Goal: Task Accomplishment & Management: Complete application form

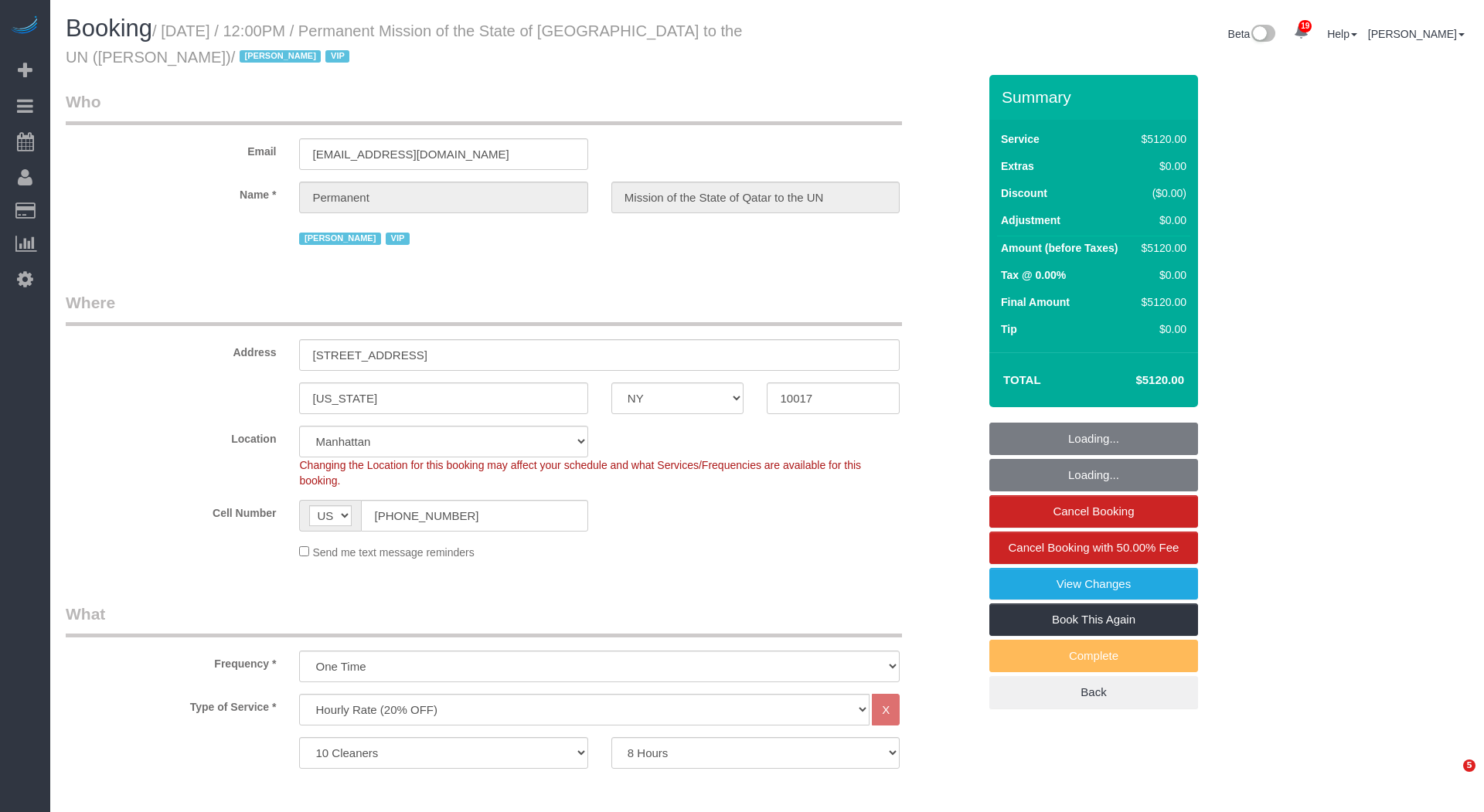
select select "NY"
select select "10"
select select "480"
select select "string:paypal"
select select "spot1"
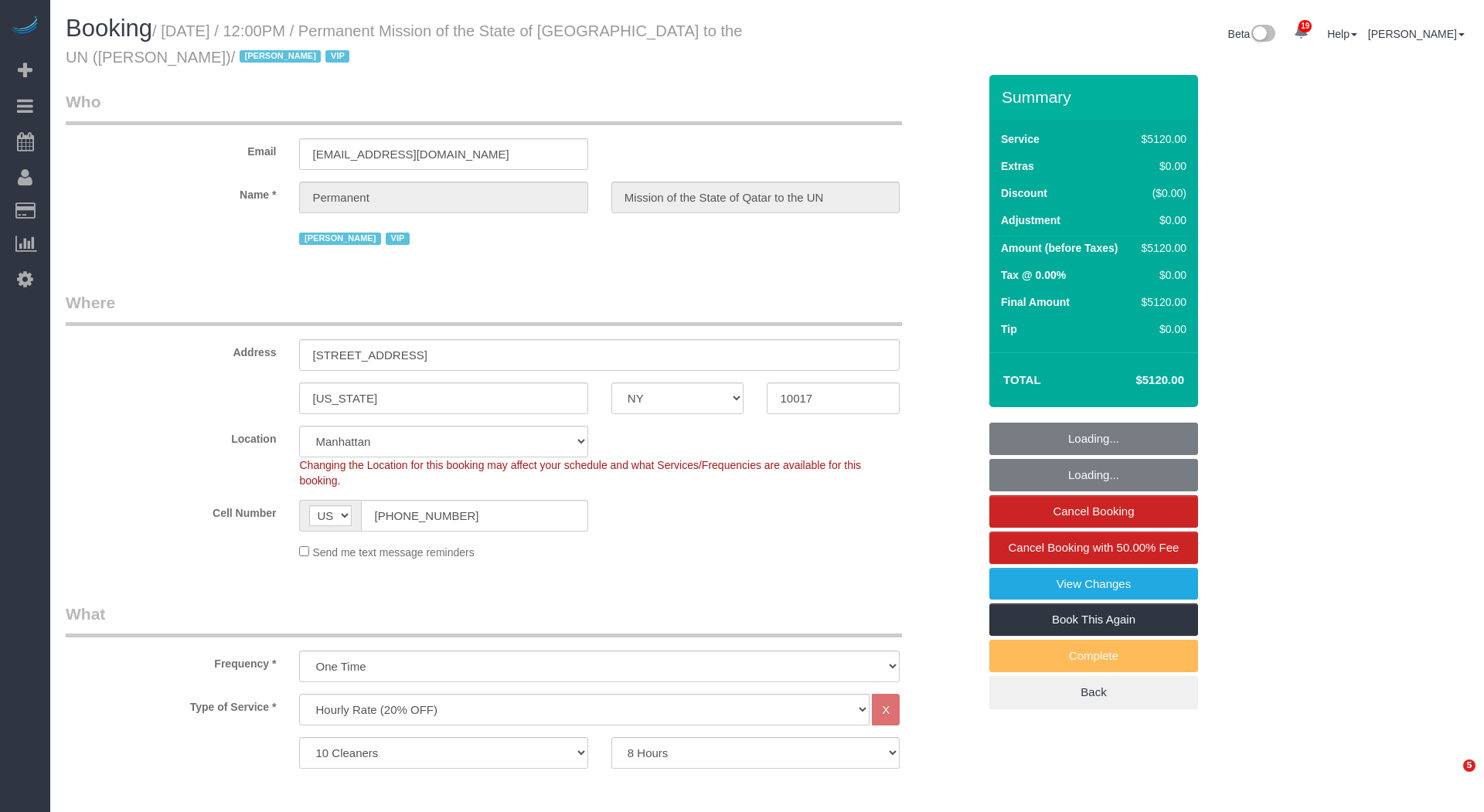
select select "number:89"
select select "number:90"
select select "number:15"
select select "number:7"
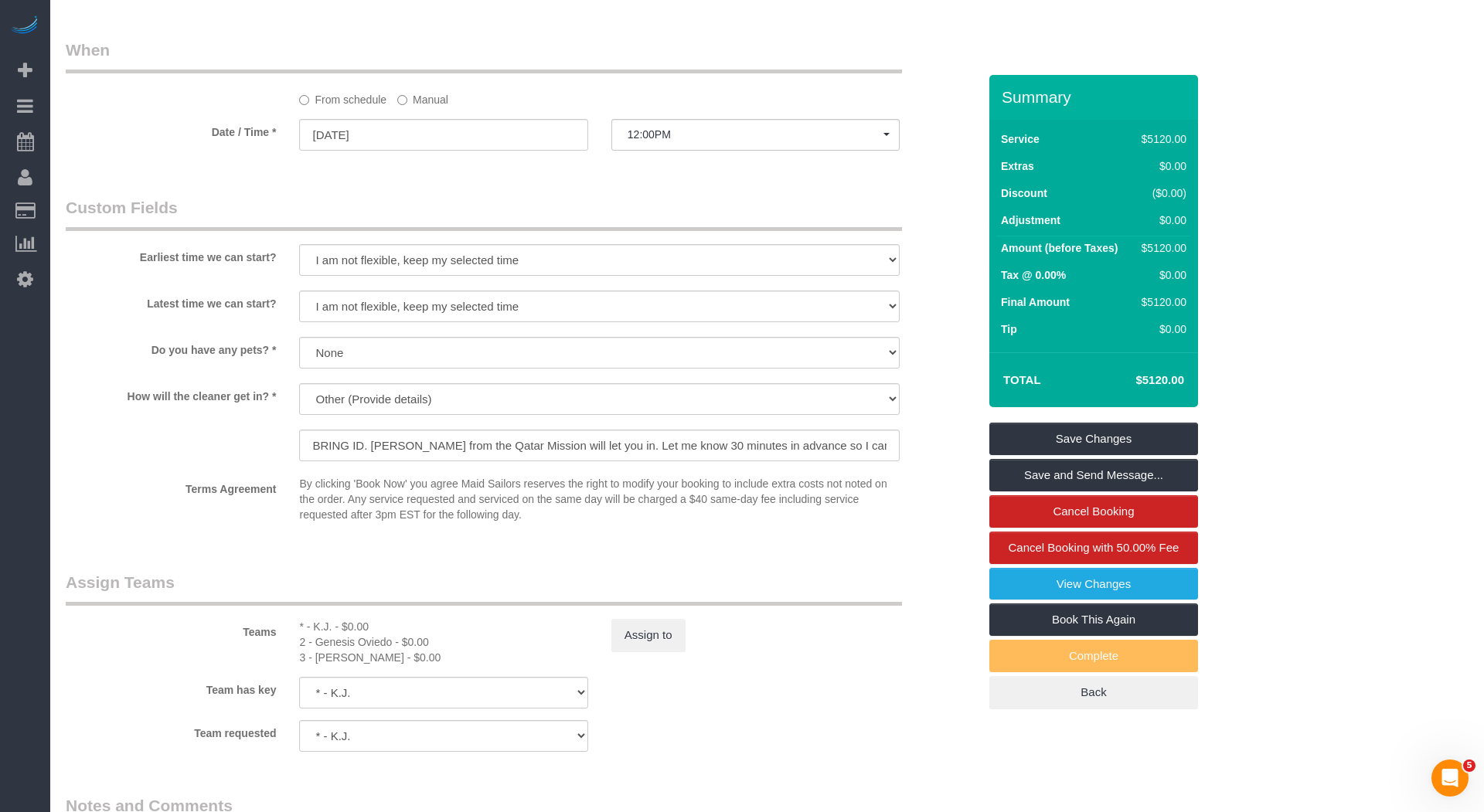
scroll to position [1201, 0]
click at [469, 435] on input "BRING ID. [PERSON_NAME] from the Qatar Mission will let you in. Let me know 30 …" at bounding box center [599, 445] width 601 height 32
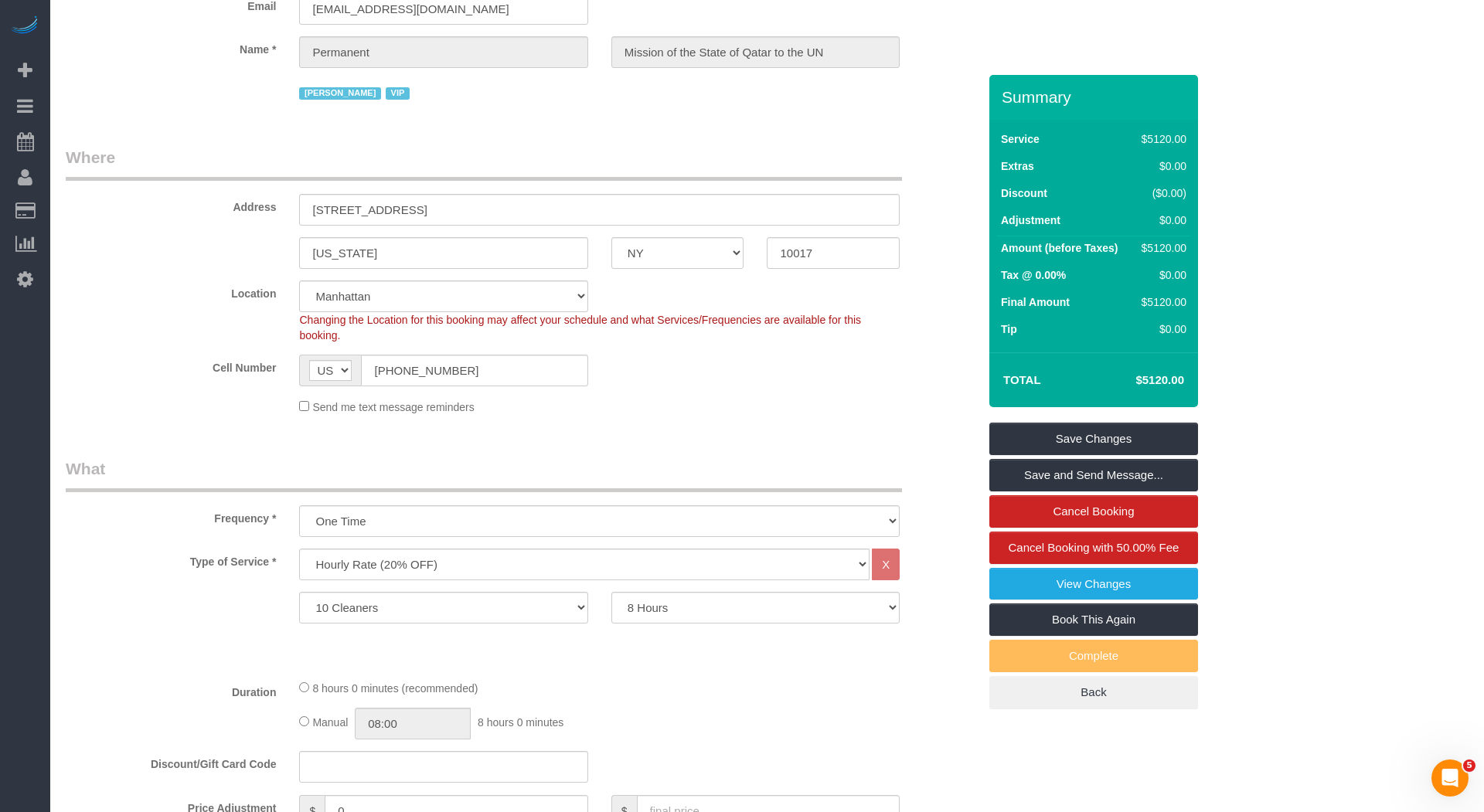
scroll to position [0, 0]
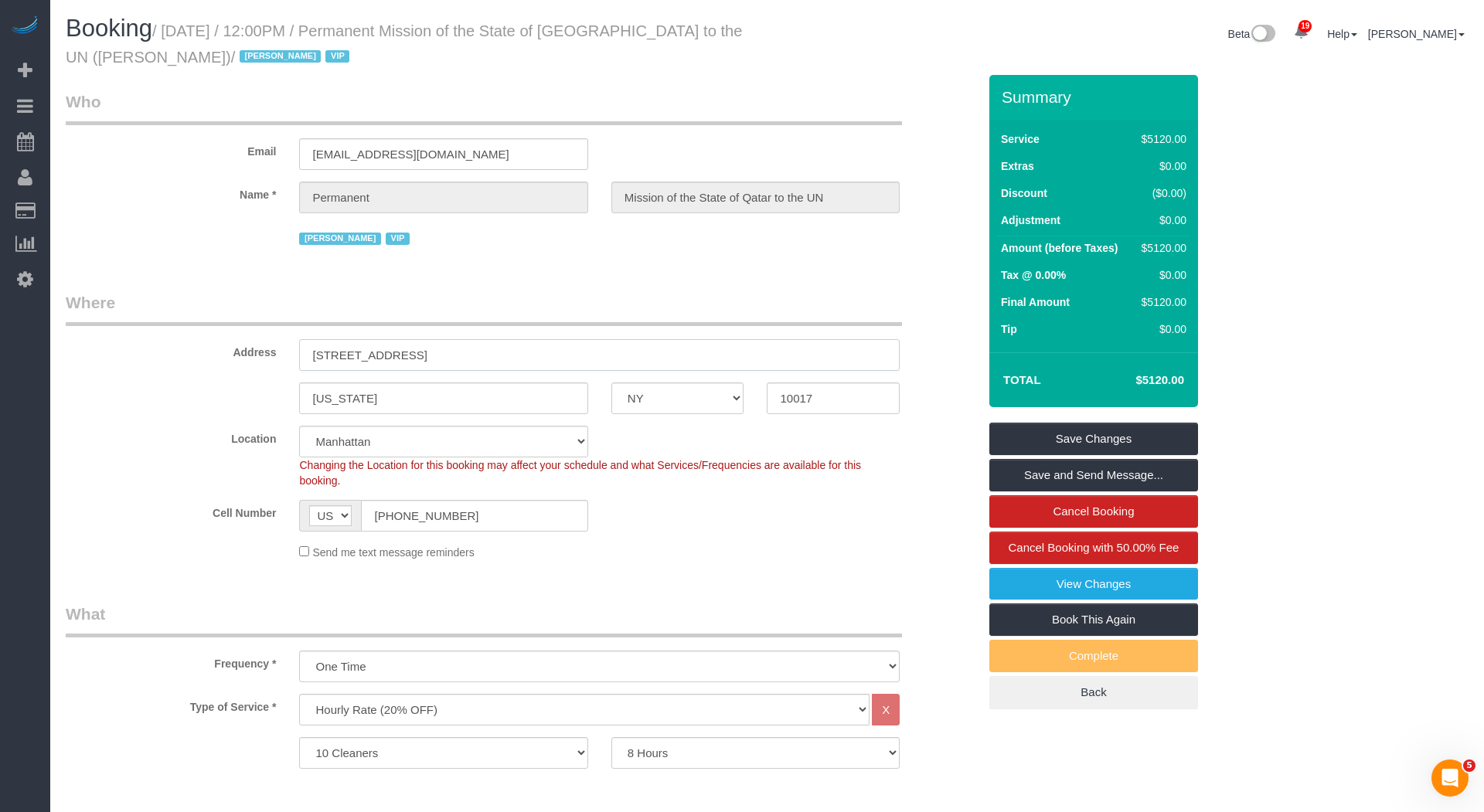
drag, startPoint x: 451, startPoint y: 350, endPoint x: 191, endPoint y: 334, distance: 260.5
click at [191, 334] on div "Address [STREET_ADDRESS]" at bounding box center [522, 331] width 936 height 79
click at [462, 352] on input "[STREET_ADDRESS]" at bounding box center [599, 355] width 601 height 32
drag, startPoint x: 445, startPoint y: 360, endPoint x: 259, endPoint y: 361, distance: 186.0
click at [274, 361] on div "Address [STREET_ADDRESS]" at bounding box center [522, 331] width 936 height 79
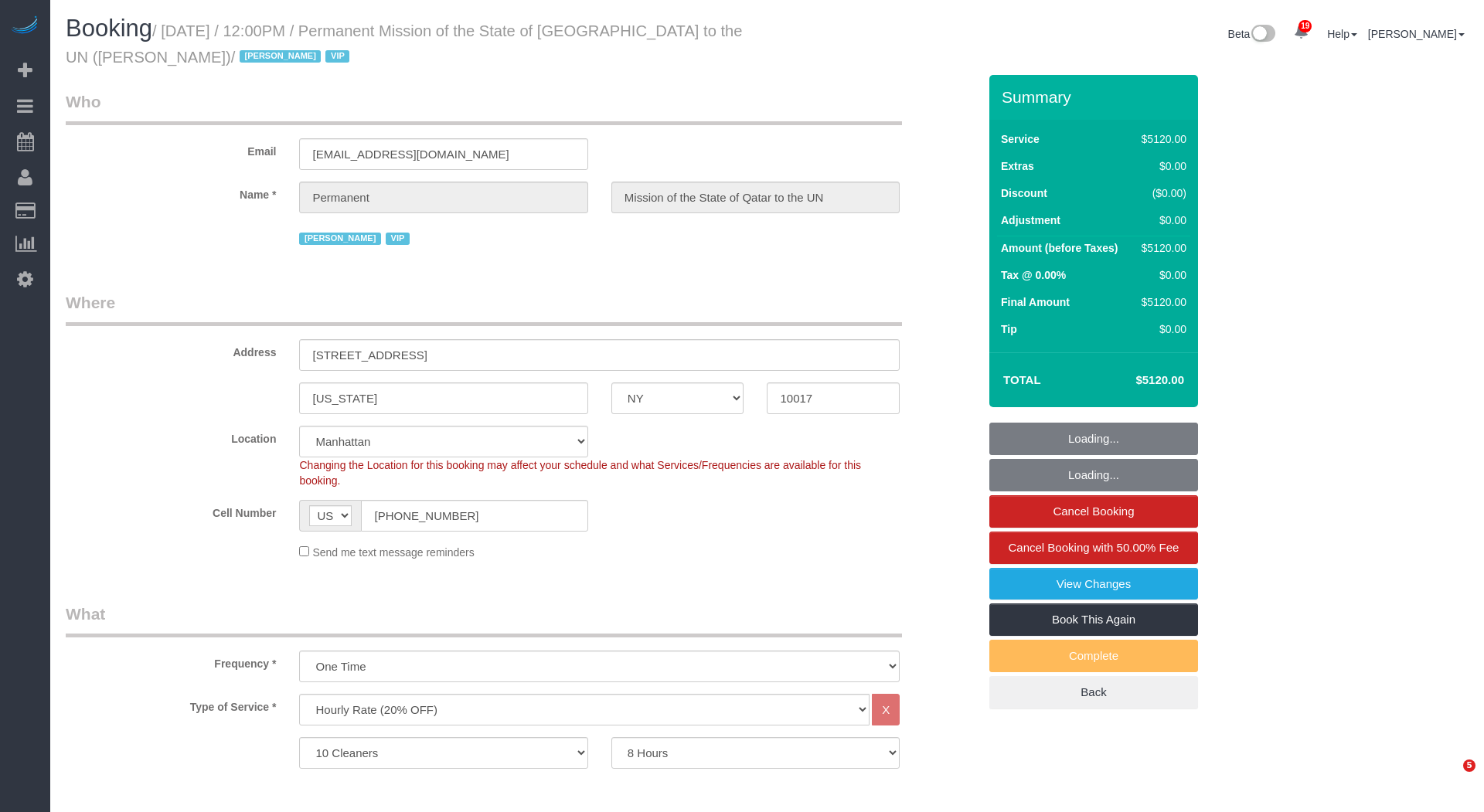
select select "NY"
select select "10"
select select "480"
select select "string:paypal"
select select "spot1"
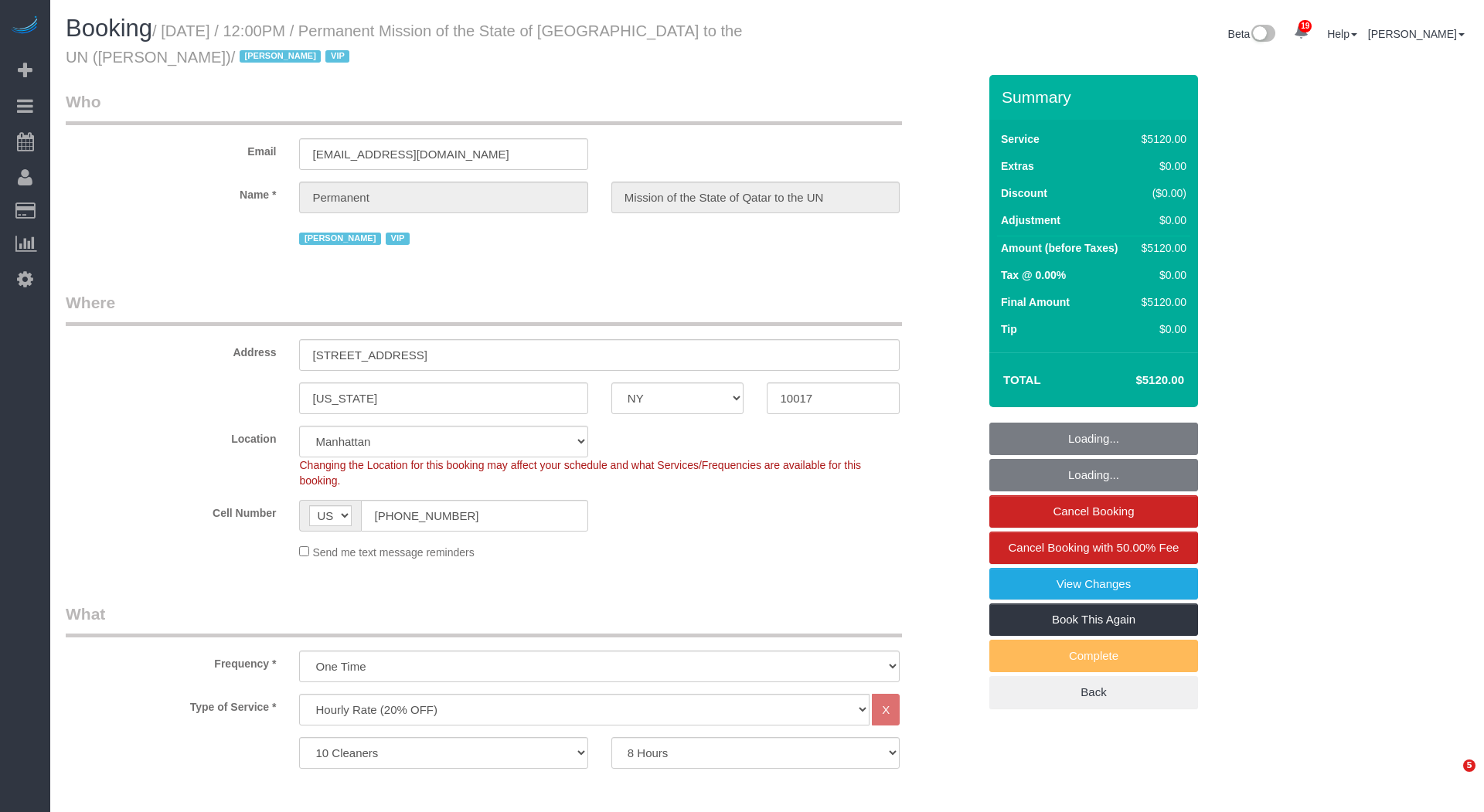
select select "number:89"
select select "number:90"
select select "number:15"
select select "number:7"
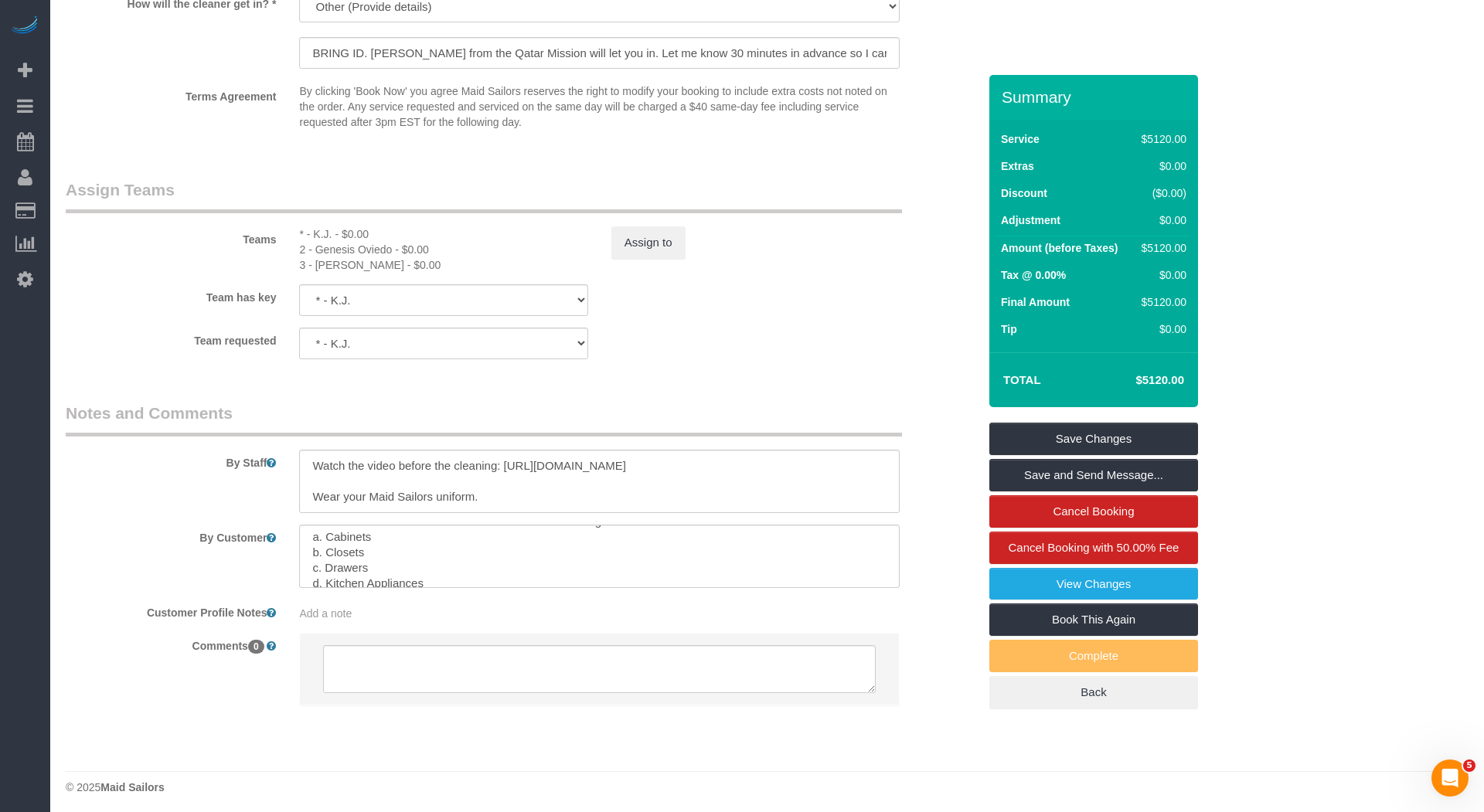
scroll to position [231, 0]
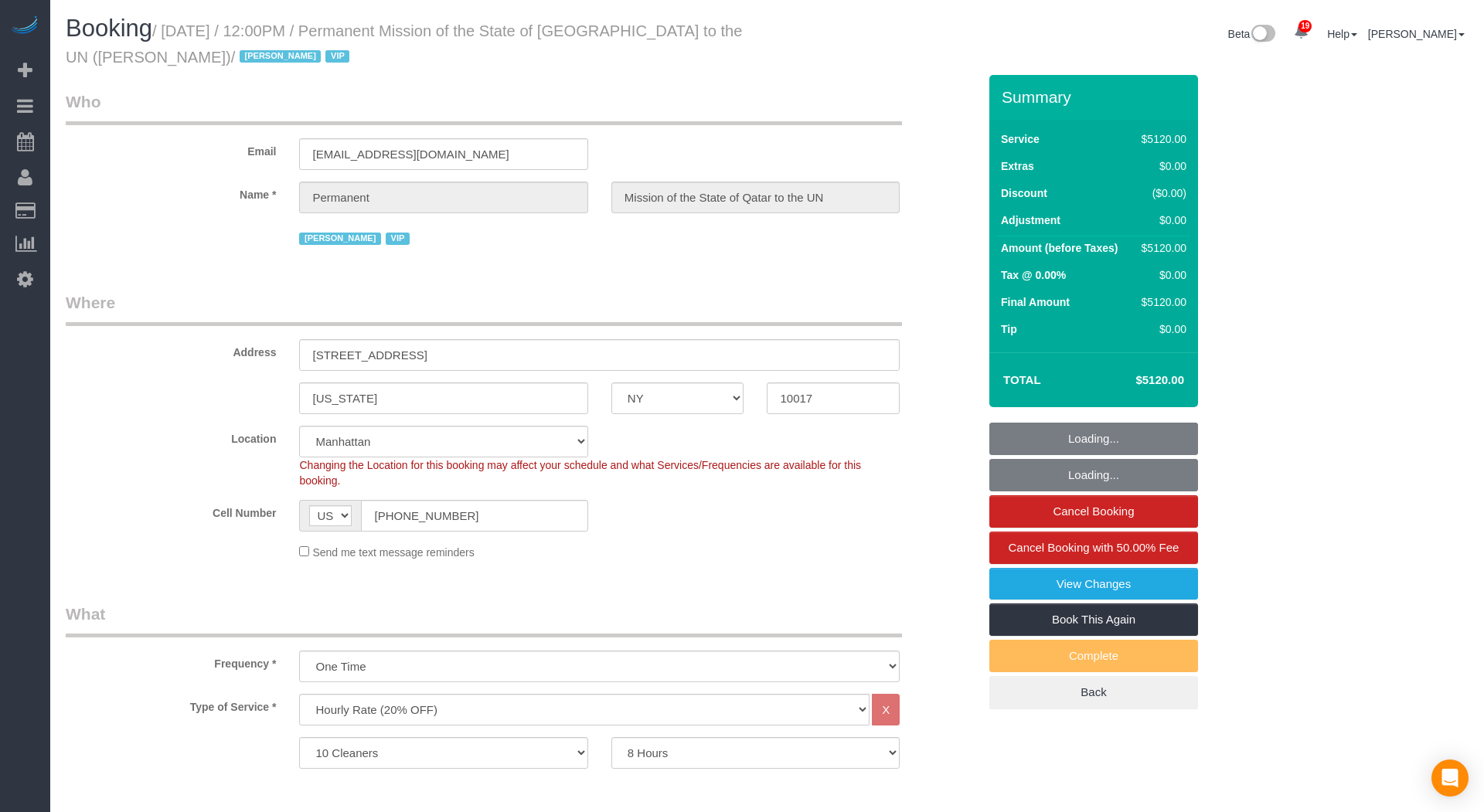
select select "NY"
select select "10"
select select "480"
select select "string:paypal"
select select "spot1"
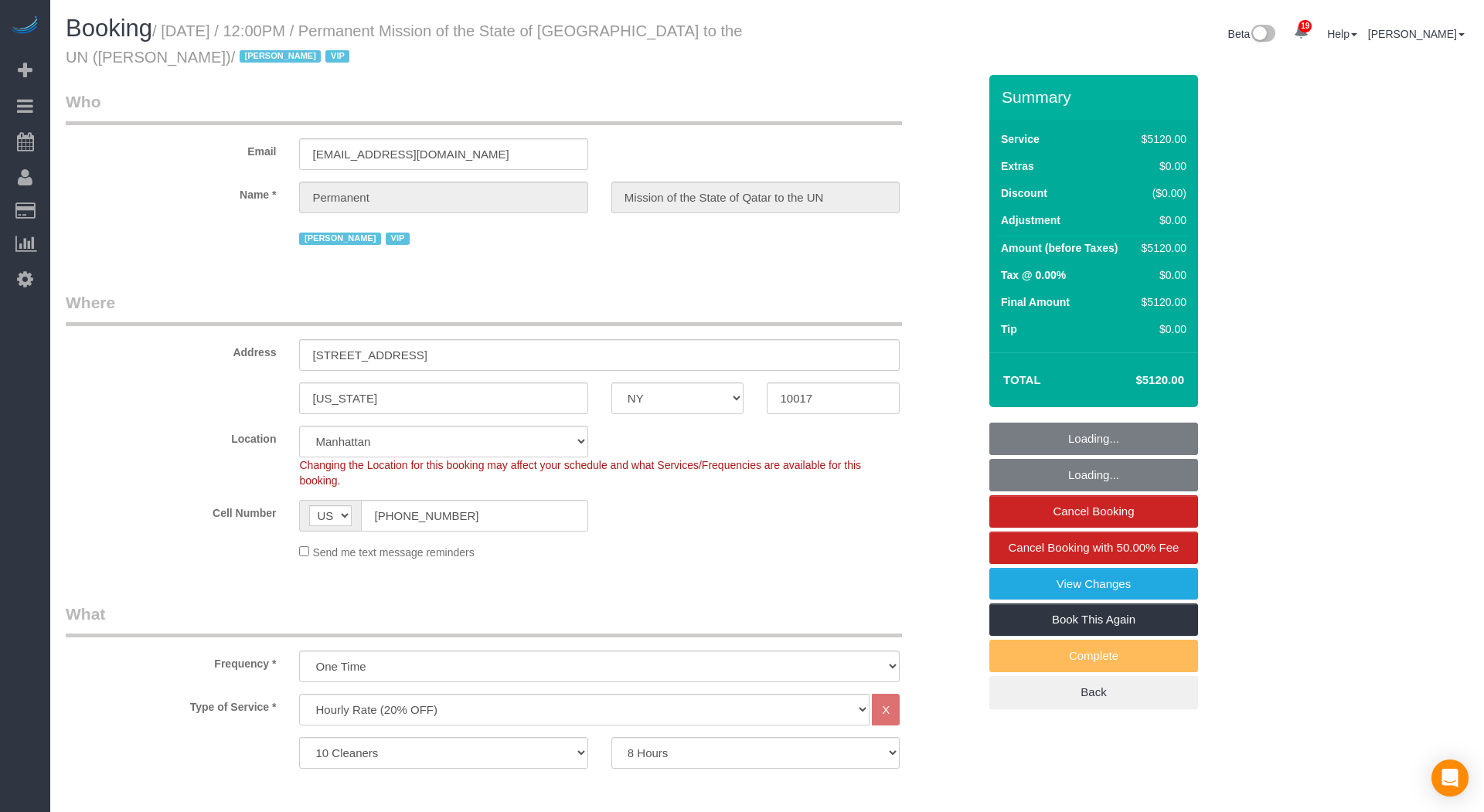
select select "number:89"
select select "number:90"
select select "number:15"
select select "number:7"
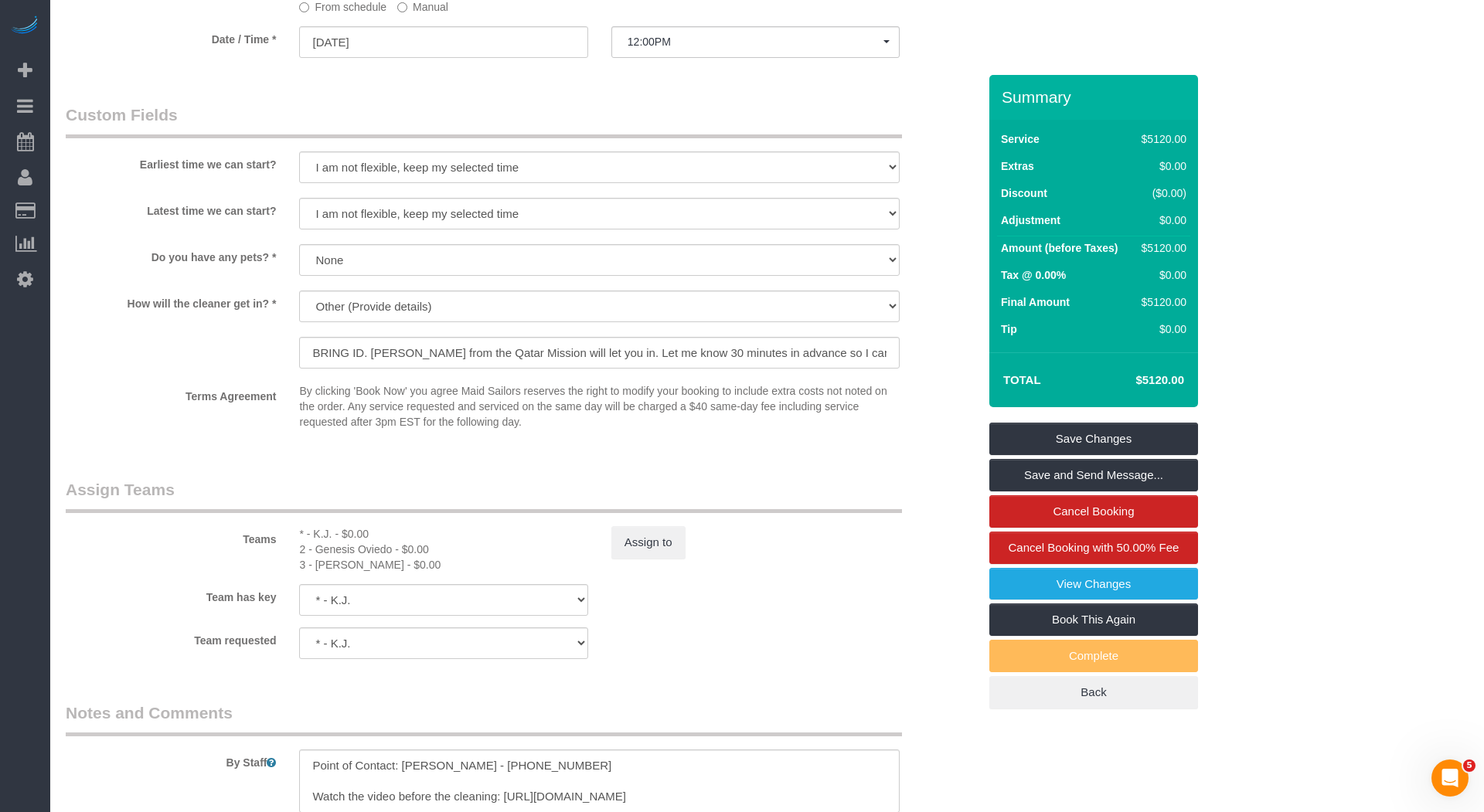
scroll to position [1296, 0]
